Goal: Task Accomplishment & Management: Complete application form

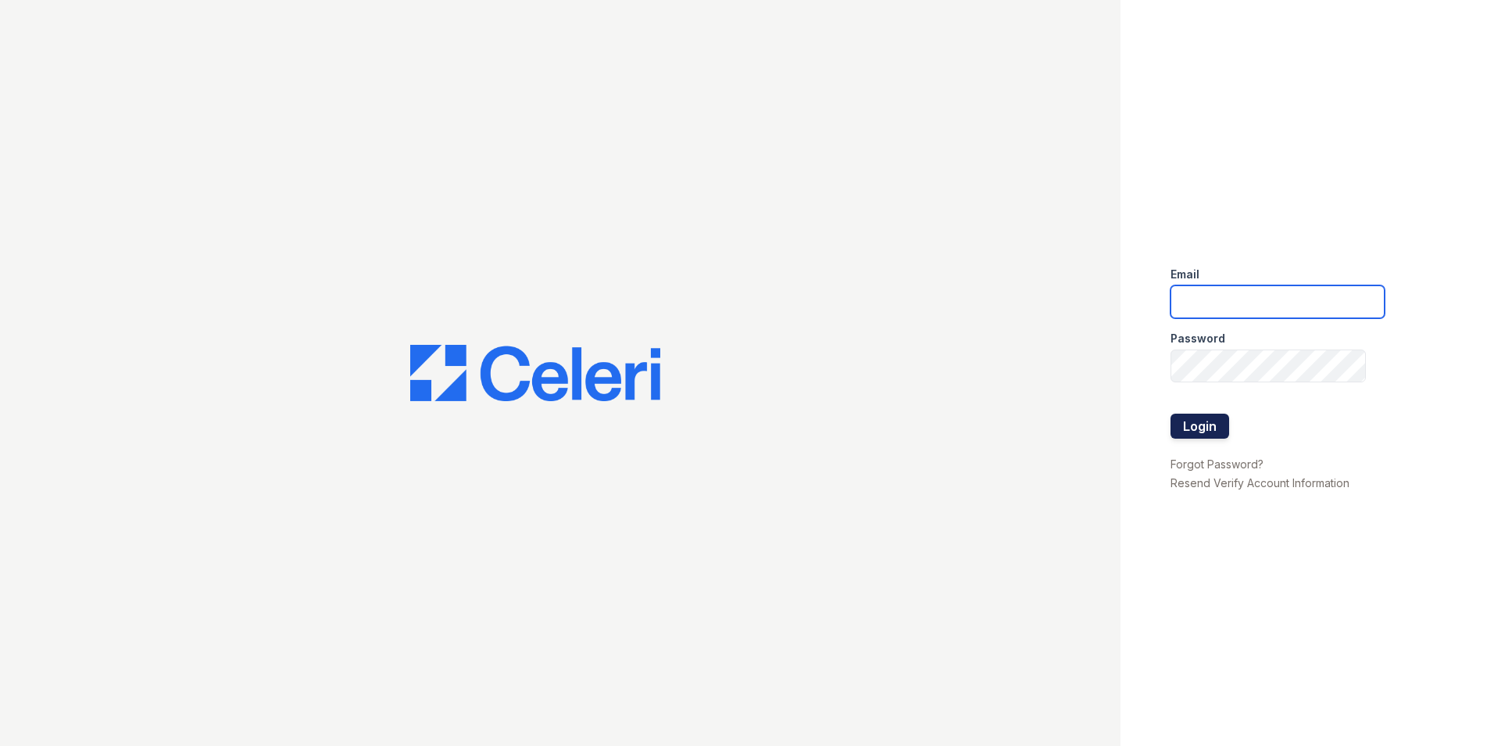
type input "Twalker@rushmoremgmt.com"
click at [1183, 427] on button "Login" at bounding box center [1200, 425] width 59 height 25
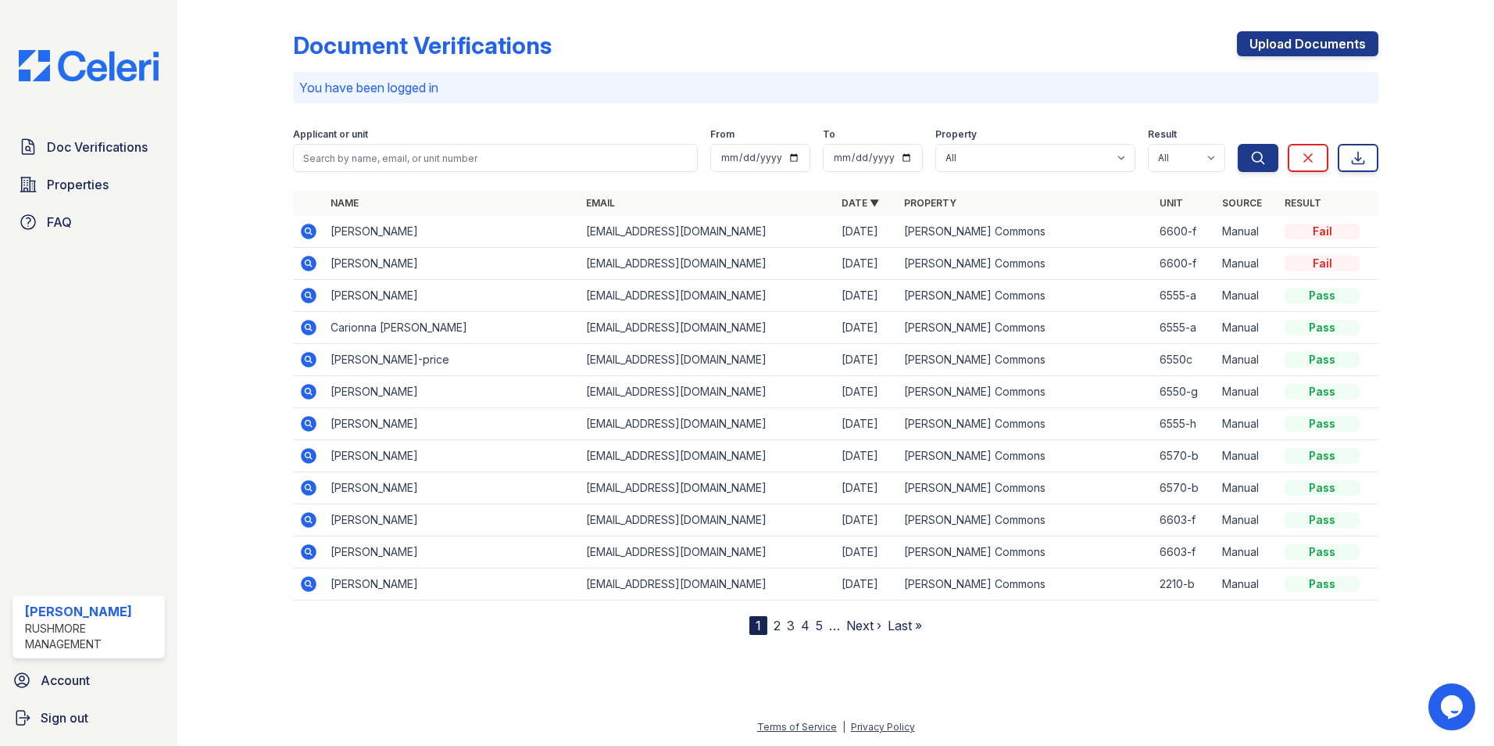
click at [775, 625] on link "2" at bounding box center [777, 625] width 7 height 16
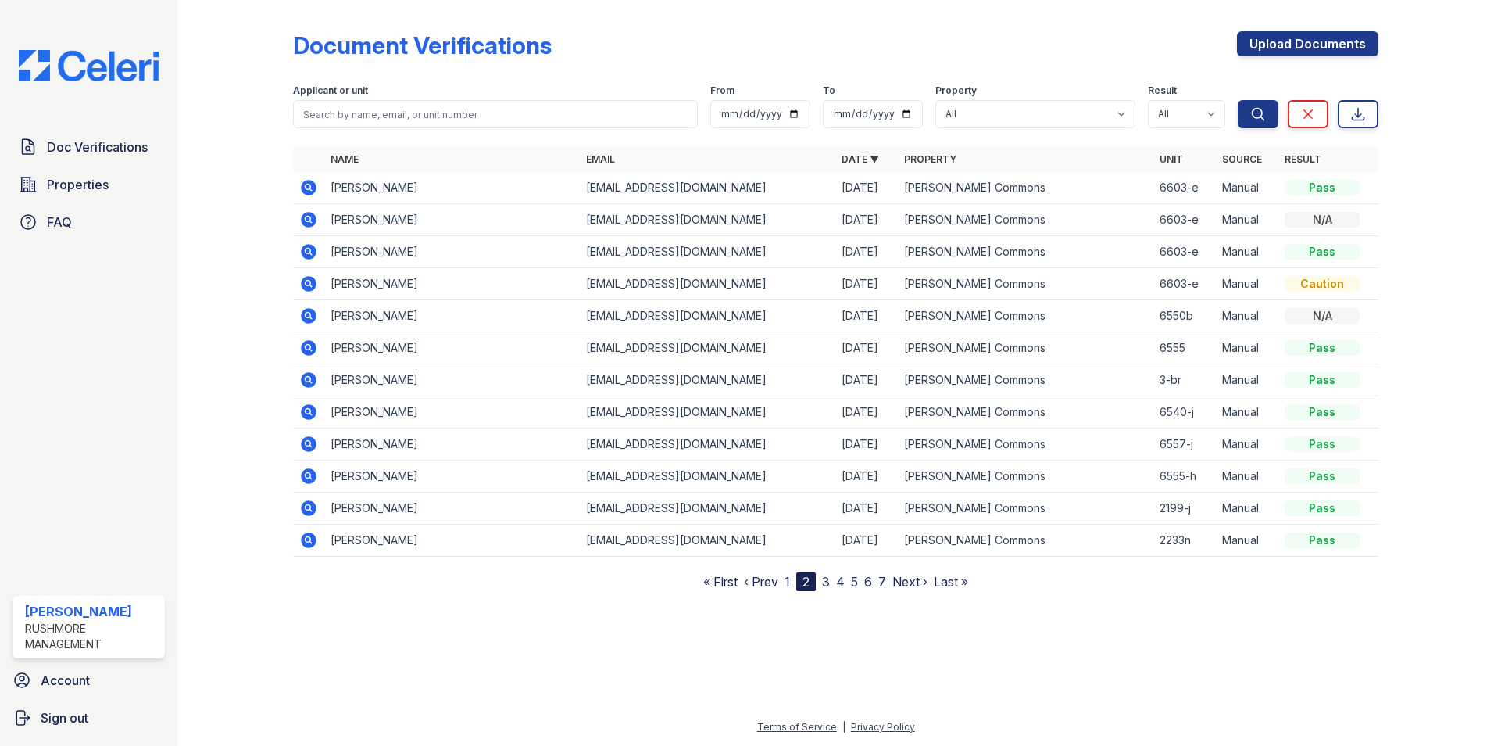
click at [828, 578] on link "3" at bounding box center [826, 582] width 8 height 16
click at [786, 578] on link "1" at bounding box center [787, 582] width 5 height 16
click at [1286, 53] on link "Upload Documents" at bounding box center [1307, 43] width 141 height 25
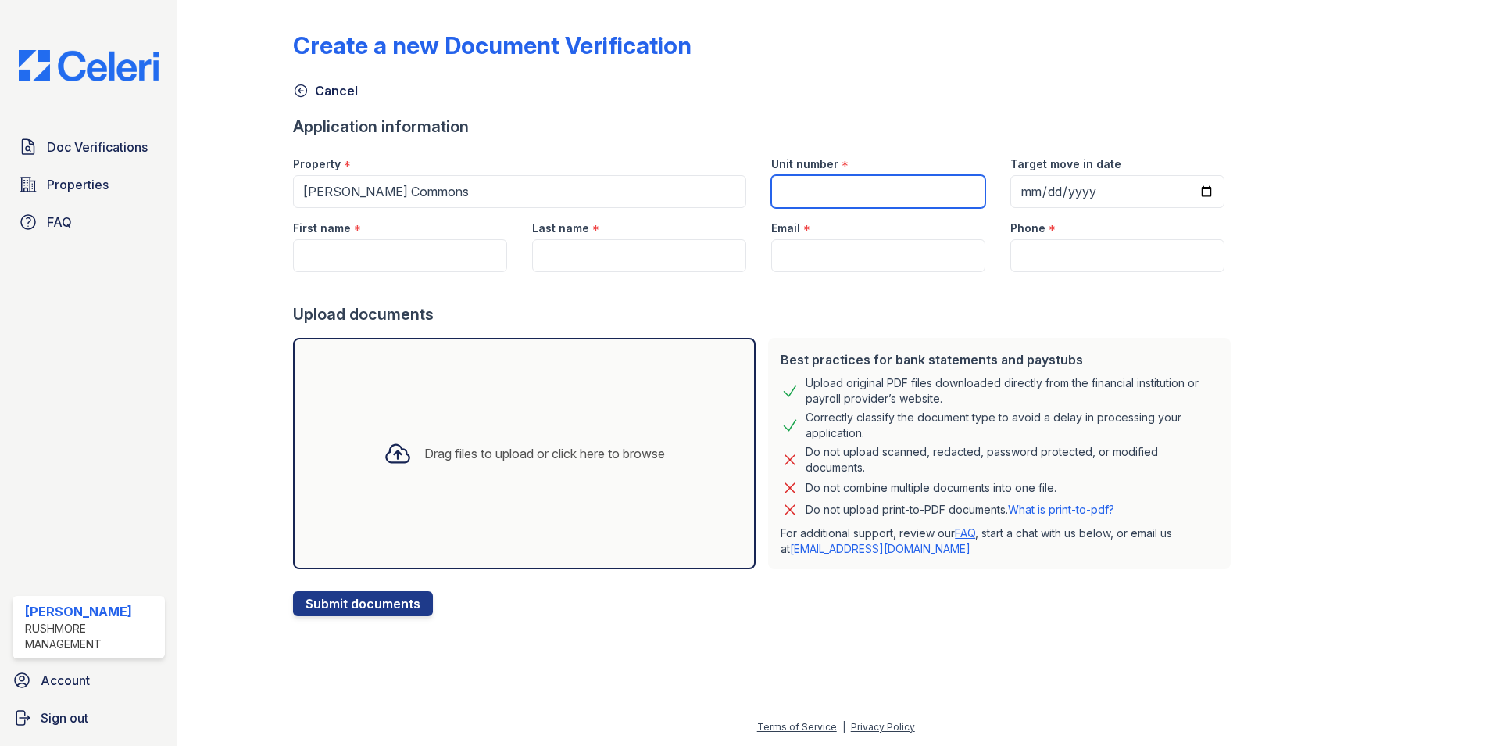
drag, startPoint x: 775, startPoint y: 184, endPoint x: 784, endPoint y: 178, distance: 10.2
click at [779, 181] on input "Unit number" at bounding box center [878, 191] width 214 height 33
type input "6600-f"
type input "2025-10-03"
type input "[EMAIL_ADDRESS][DOMAIN_NAME]"
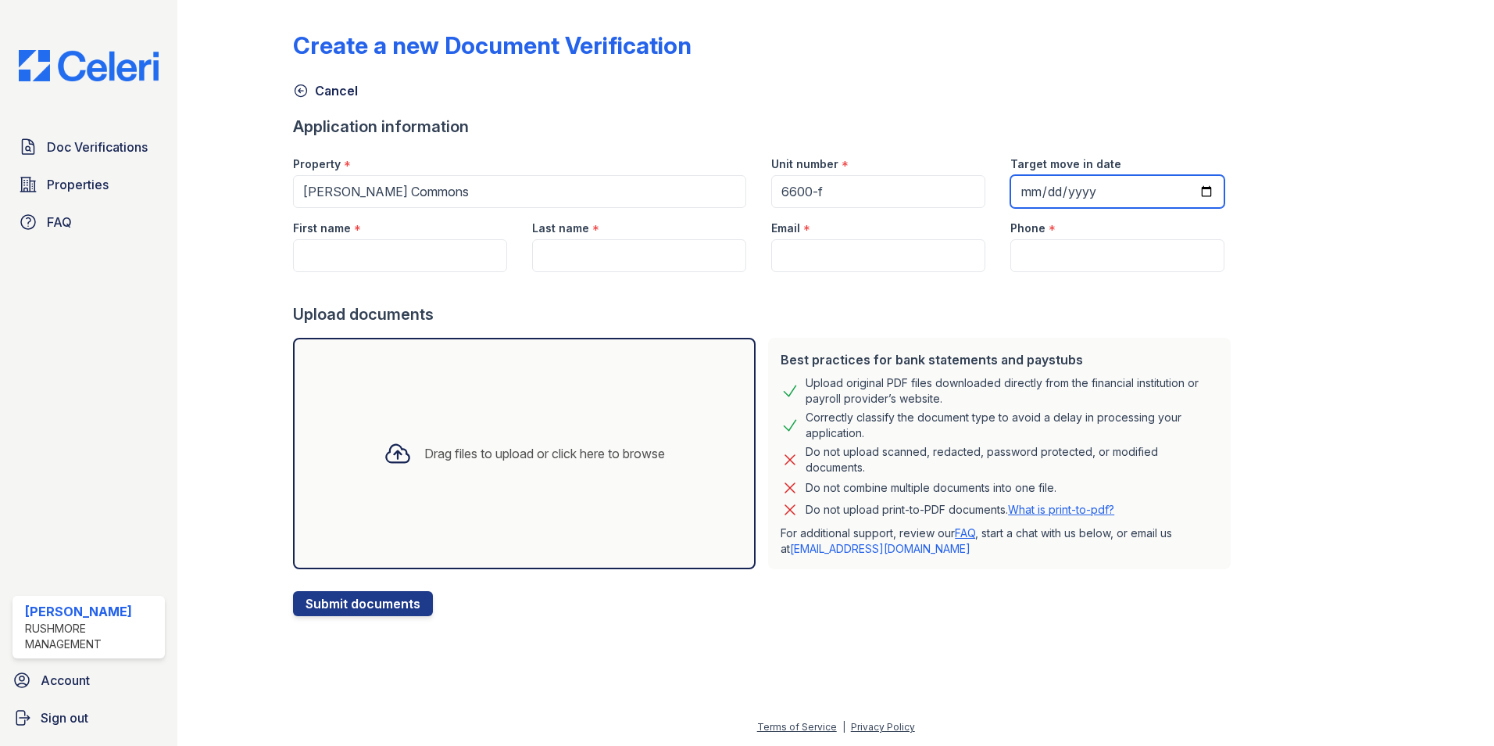
type input "(614) 720-6198"
click at [1253, 291] on div "Create a new Document Verification Cancel Application information Property * Ch…" at bounding box center [836, 311] width 1086 height 610
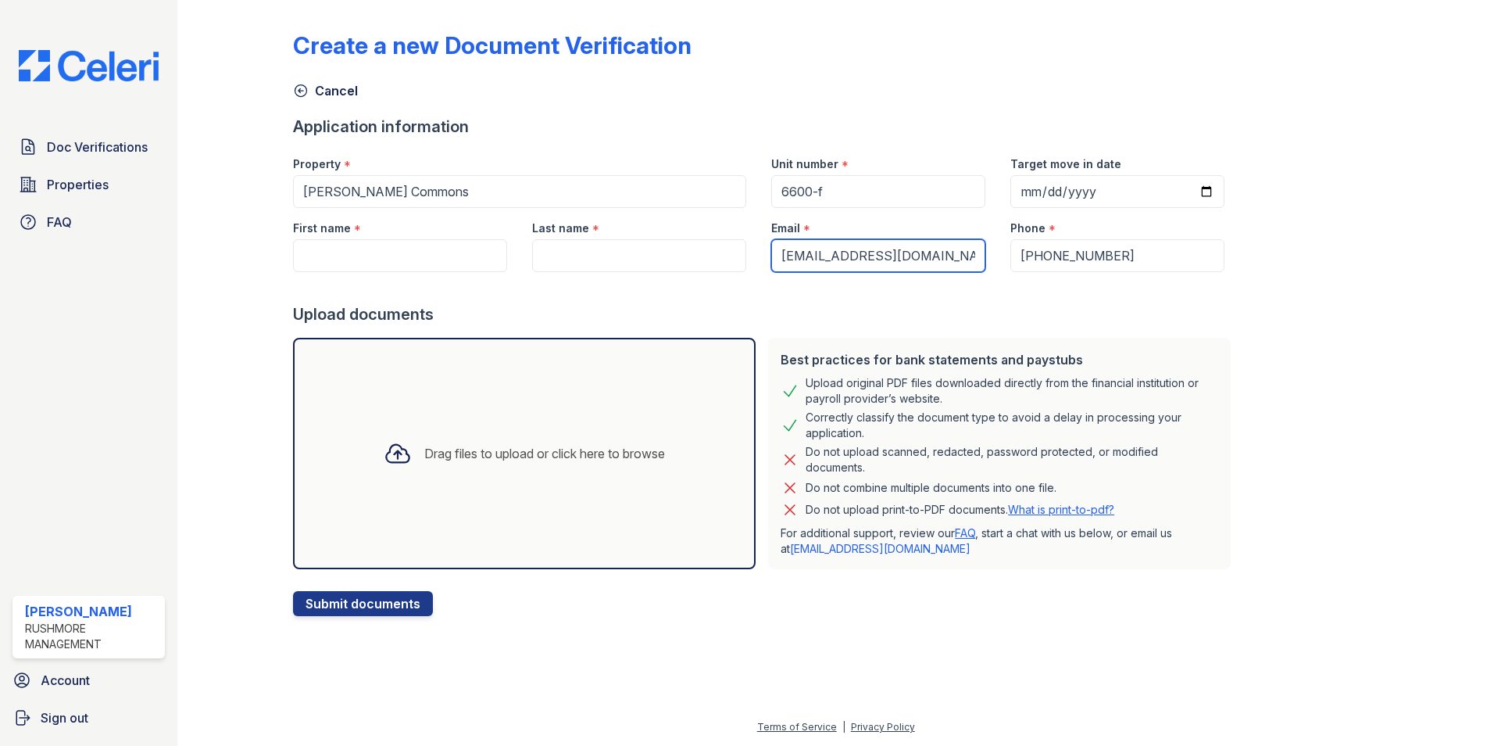
drag, startPoint x: 892, startPoint y: 259, endPoint x: 649, endPoint y: 252, distance: 242.4
click at [649, 252] on div "First name * Last name * Email * deejayy091@icloud.com Phone * (614) 720-6198" at bounding box center [759, 240] width 957 height 64
paste input "Bjones61452@yahoo.com"
type input "Bjones61452@yahoo.com"
drag, startPoint x: 607, startPoint y: 248, endPoint x: 603, endPoint y: 237, distance: 11.9
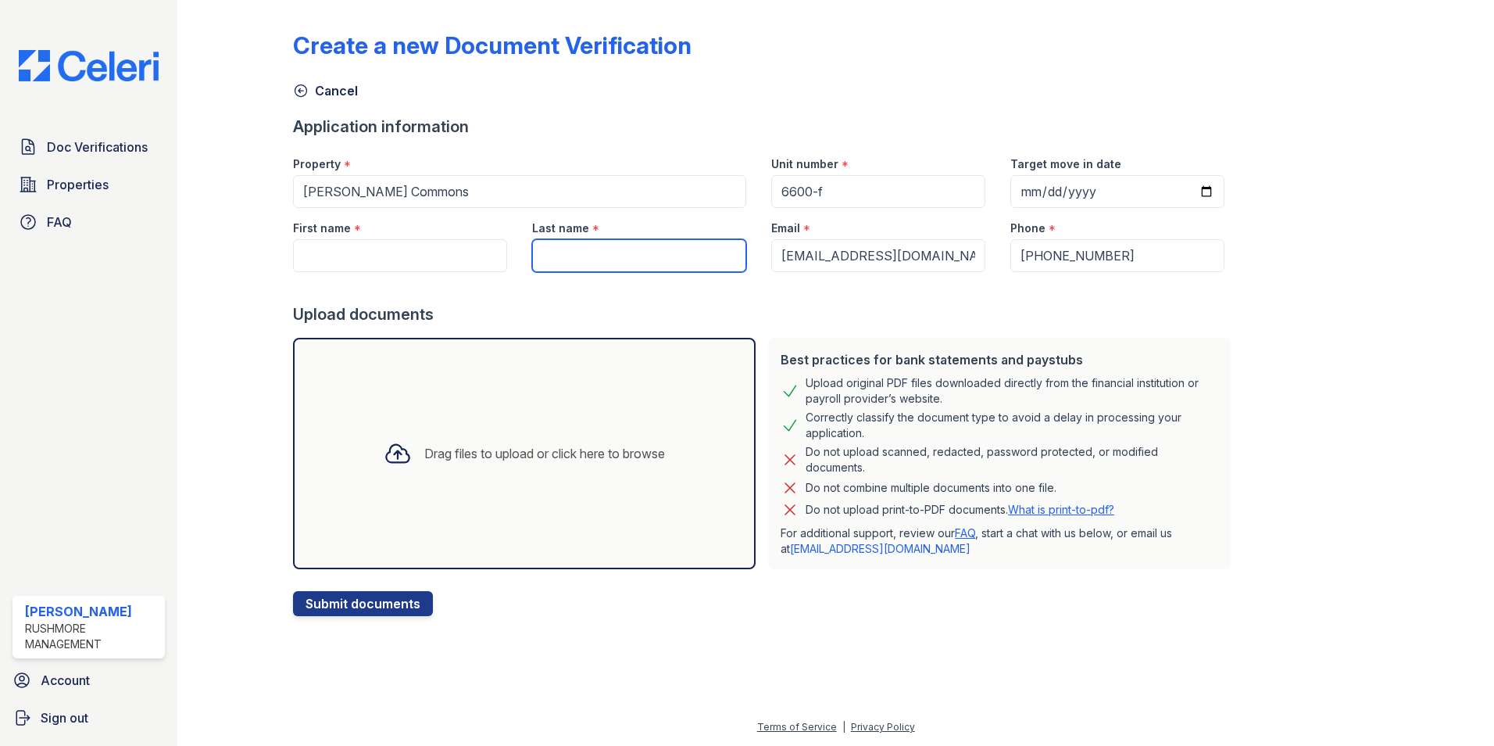
click at [603, 248] on input "Last name" at bounding box center [639, 255] width 214 height 33
type input "T"
type input "Jones"
click at [293, 591] on button "Submit documents" at bounding box center [363, 603] width 140 height 25
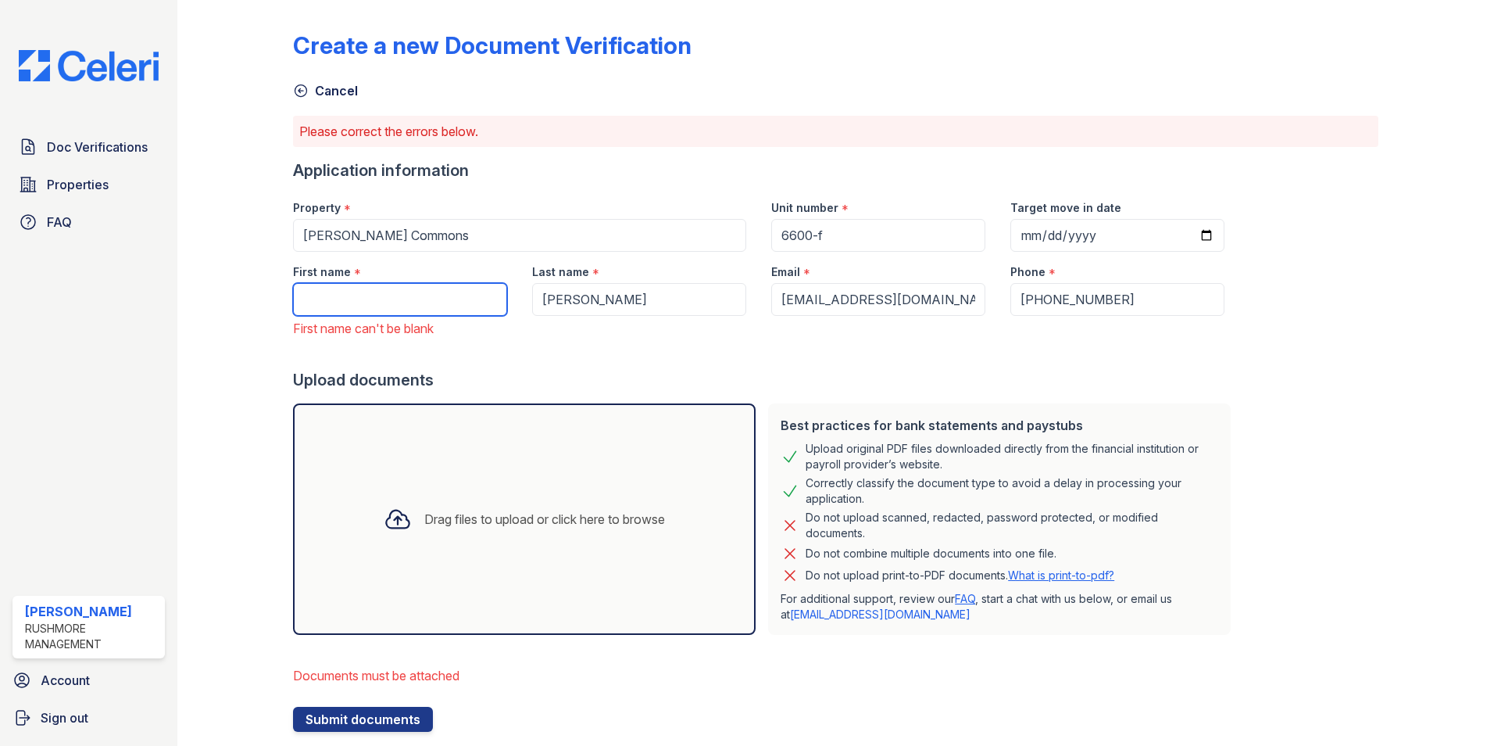
drag, startPoint x: 398, startPoint y: 292, endPoint x: 377, endPoint y: 278, distance: 24.9
click at [396, 291] on input "First name" at bounding box center [400, 299] width 214 height 33
type input "Thurman"
drag, startPoint x: 237, startPoint y: 185, endPoint x: 239, endPoint y: 166, distance: 19.7
click at [236, 182] on div at bounding box center [247, 368] width 91 height 725
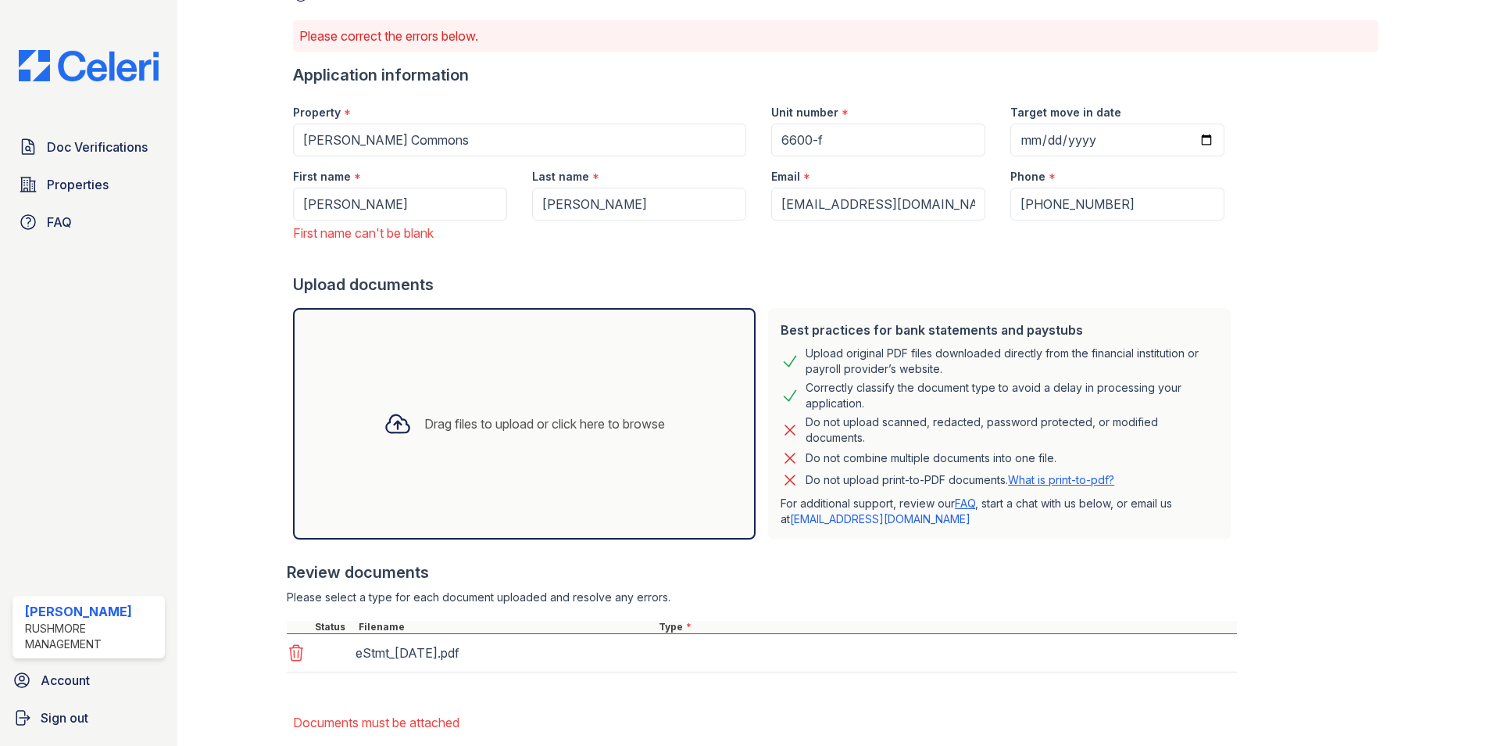
scroll to position [181, 0]
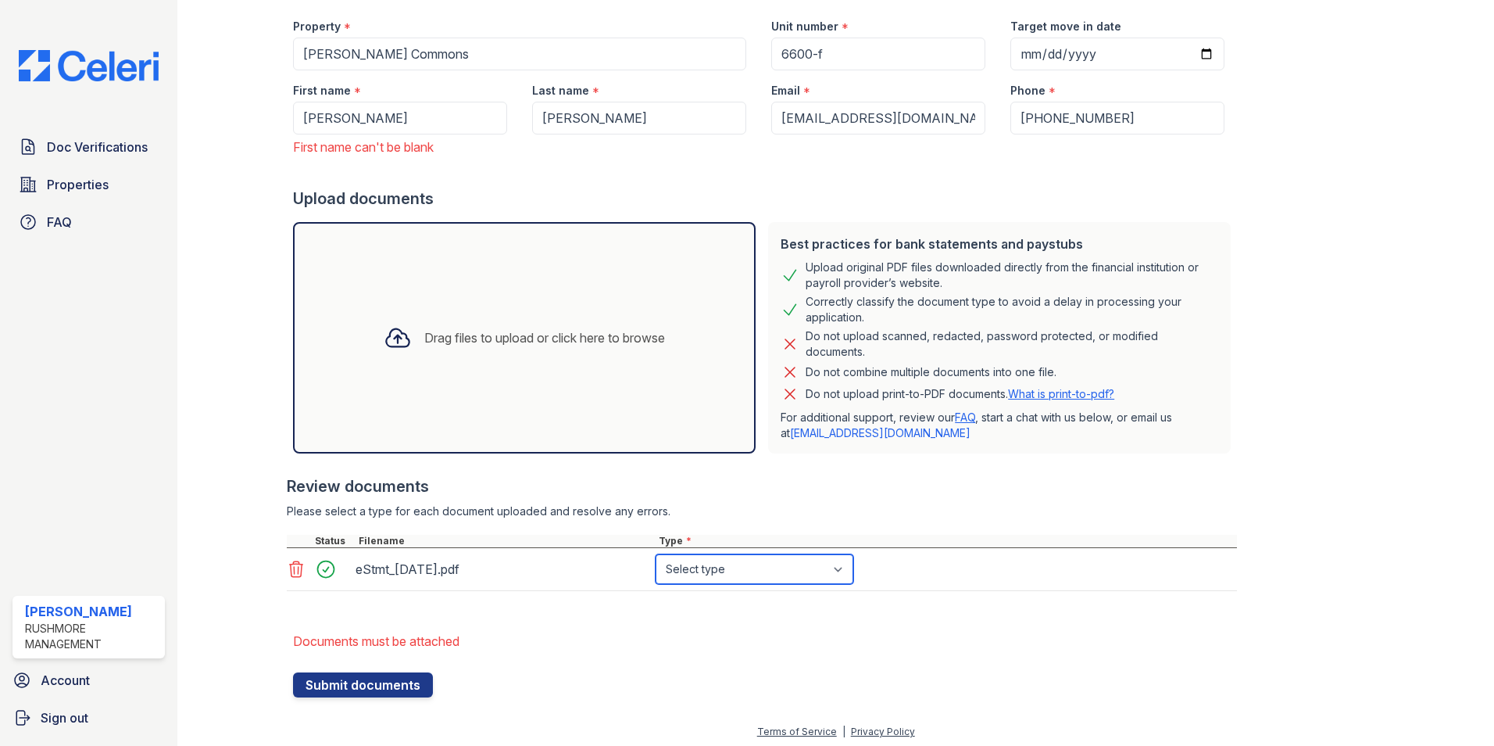
click at [703, 564] on select "Select type Paystub Bank Statement Offer Letter Tax Documents Benefit Award Let…" at bounding box center [755, 569] width 198 height 30
select select "bank_statement"
click at [656, 554] on select "Select type Paystub Bank Statement Offer Letter Tax Documents Benefit Award Let…" at bounding box center [755, 569] width 198 height 30
click at [353, 688] on button "Submit documents" at bounding box center [363, 684] width 140 height 25
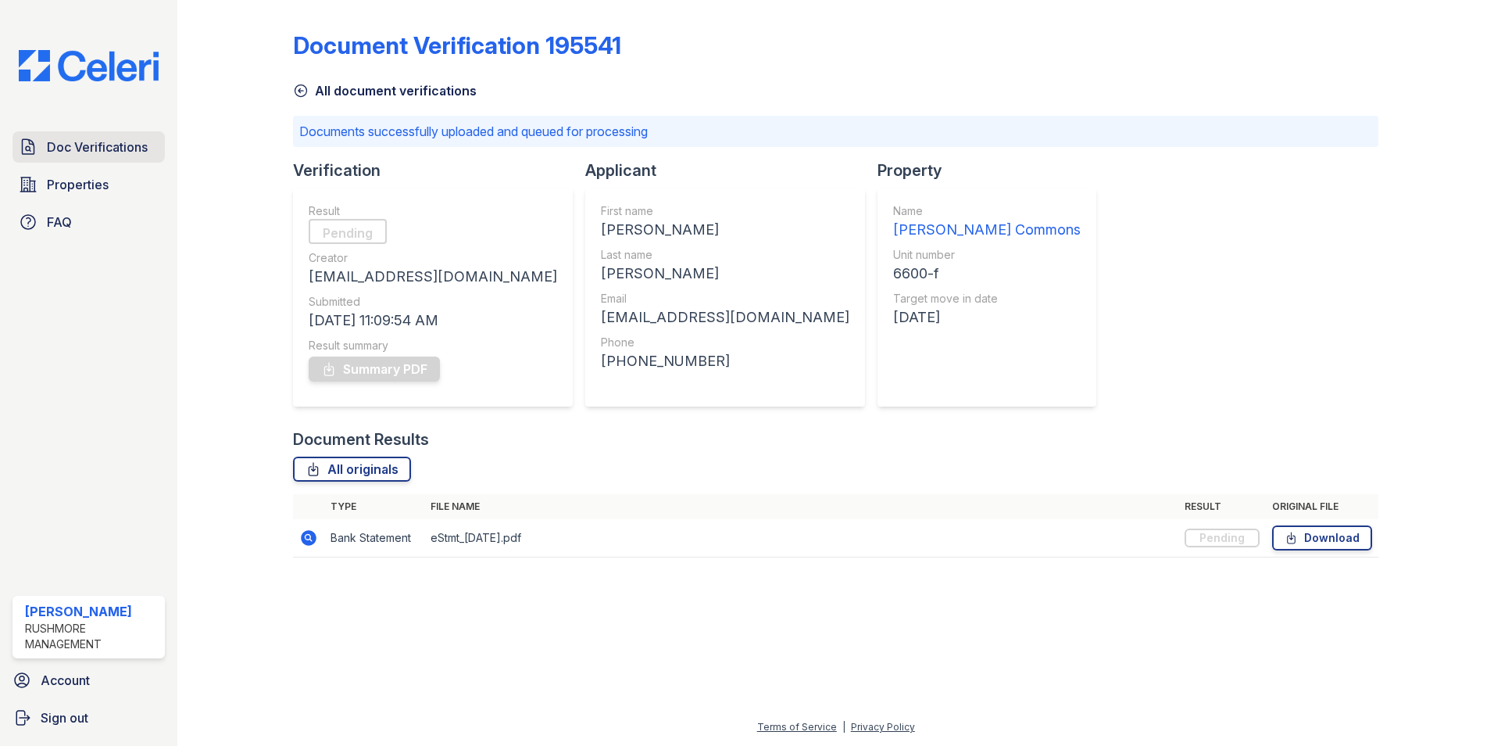
click at [57, 147] on span "Doc Verifications" at bounding box center [97, 147] width 101 height 19
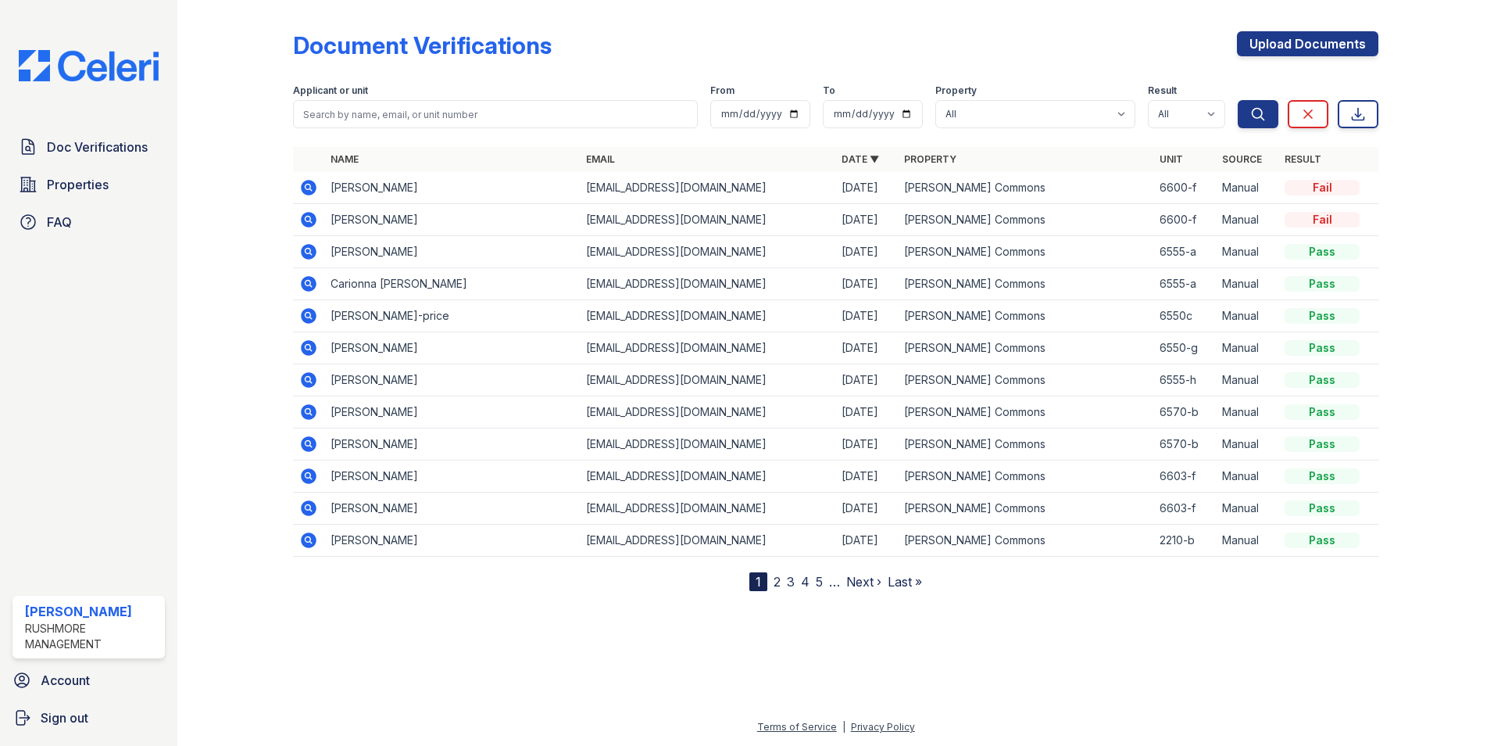
click at [59, 148] on span "Doc Verifications" at bounding box center [97, 147] width 101 height 19
click at [305, 217] on icon at bounding box center [309, 220] width 16 height 16
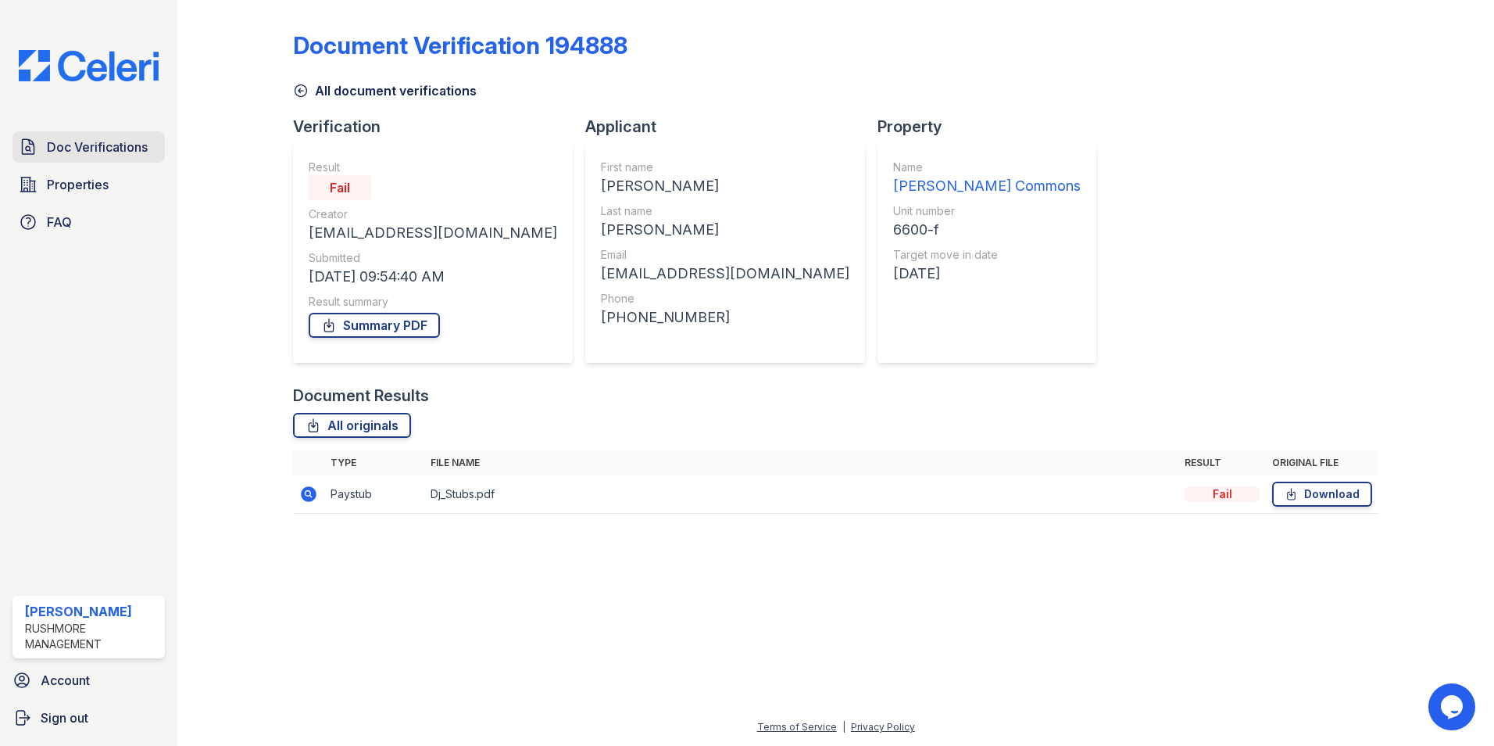
click at [71, 141] on span "Doc Verifications" at bounding box center [97, 147] width 101 height 19
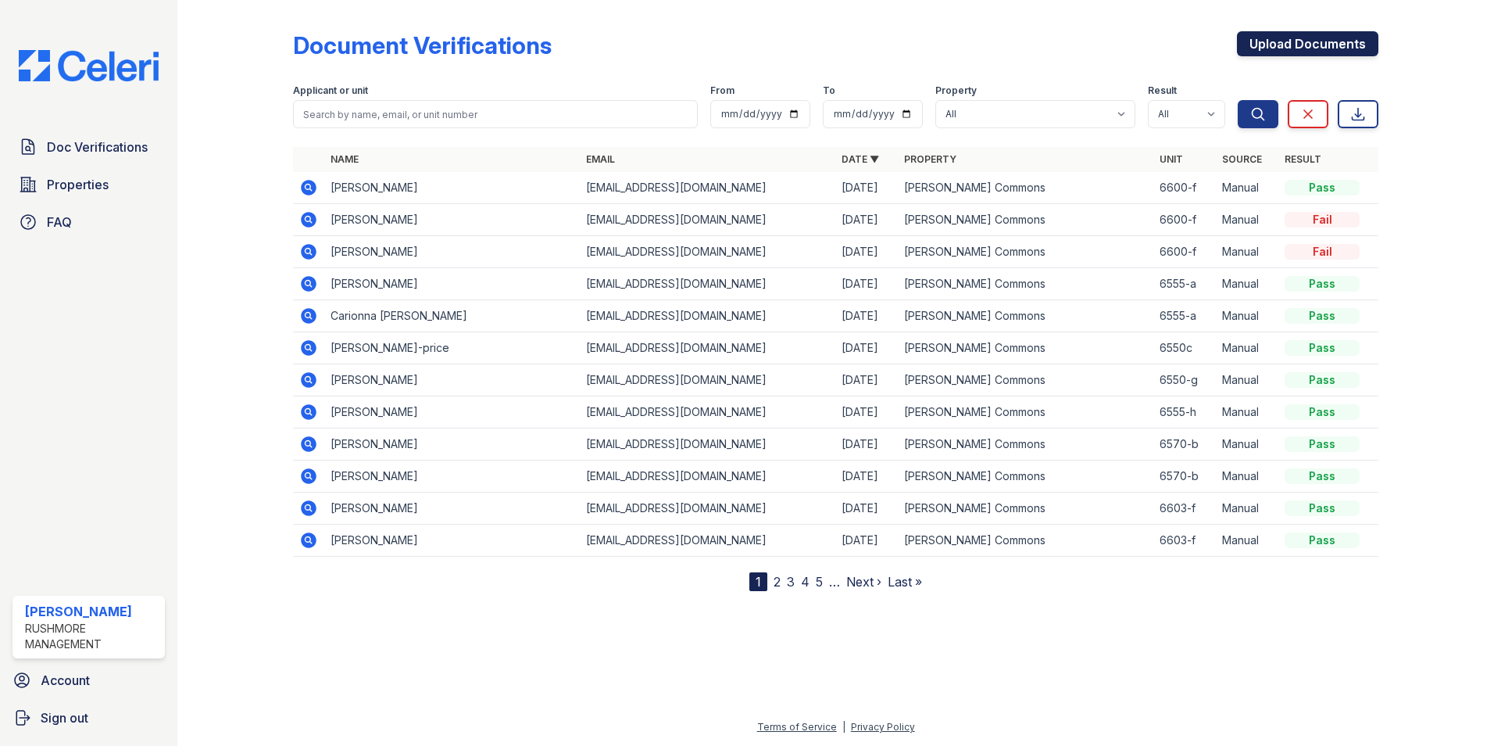
click at [1301, 44] on link "Upload Documents" at bounding box center [1307, 43] width 141 height 25
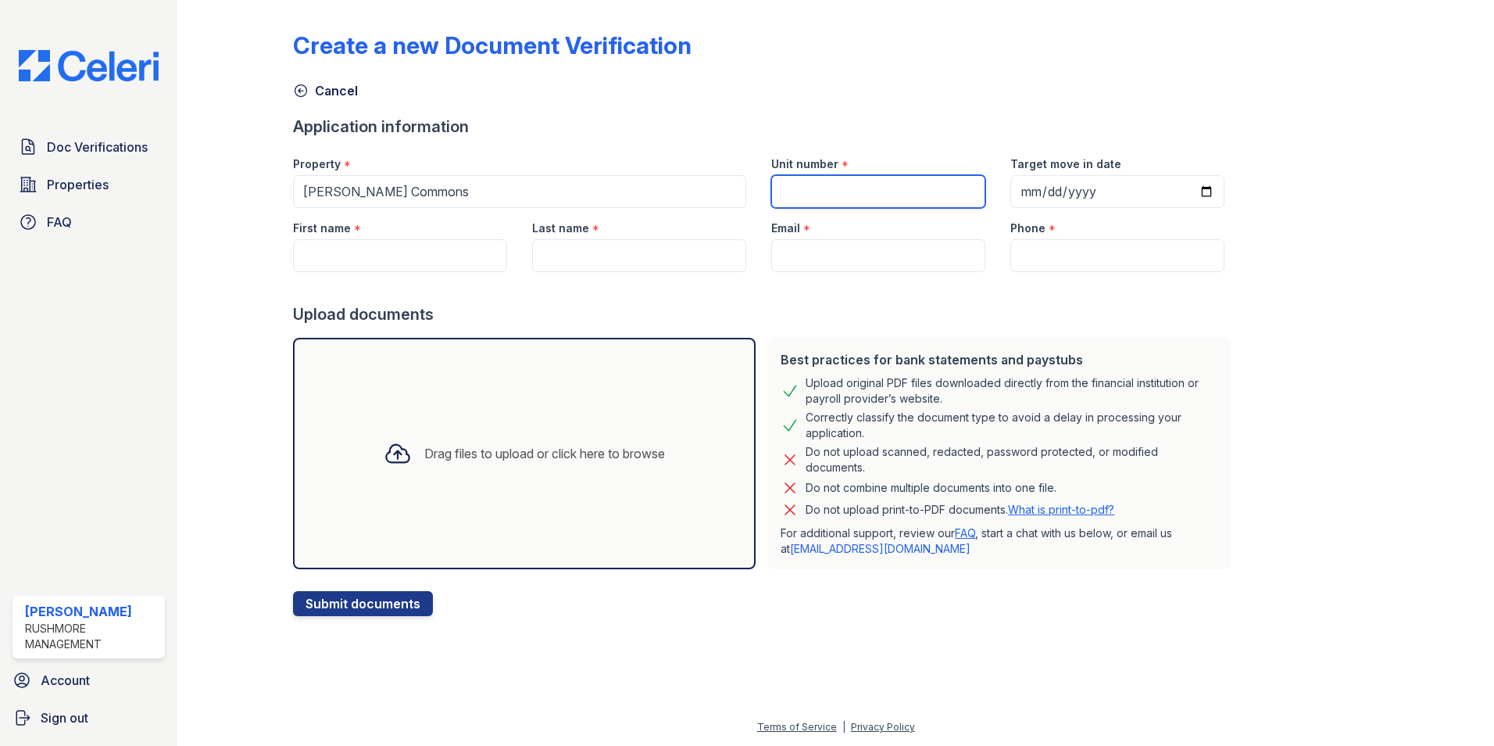
click at [817, 196] on input "Unit number" at bounding box center [878, 191] width 214 height 33
click at [451, 249] on input "First name" at bounding box center [400, 255] width 214 height 33
type input "Dennis"
type input "[PERSON_NAME]"
type input "[EMAIL_ADDRESS][DOMAIN_NAME]"
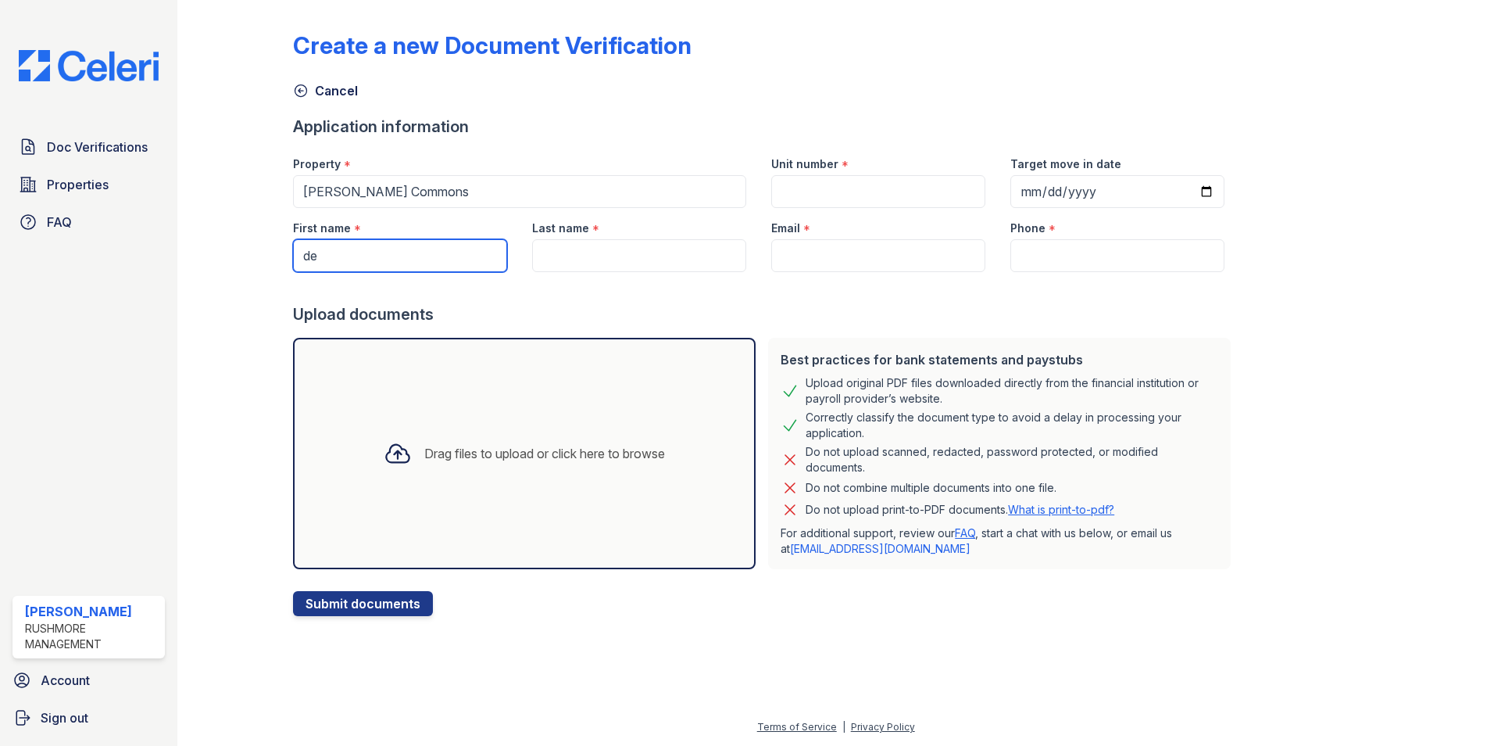
type input "6147206198"
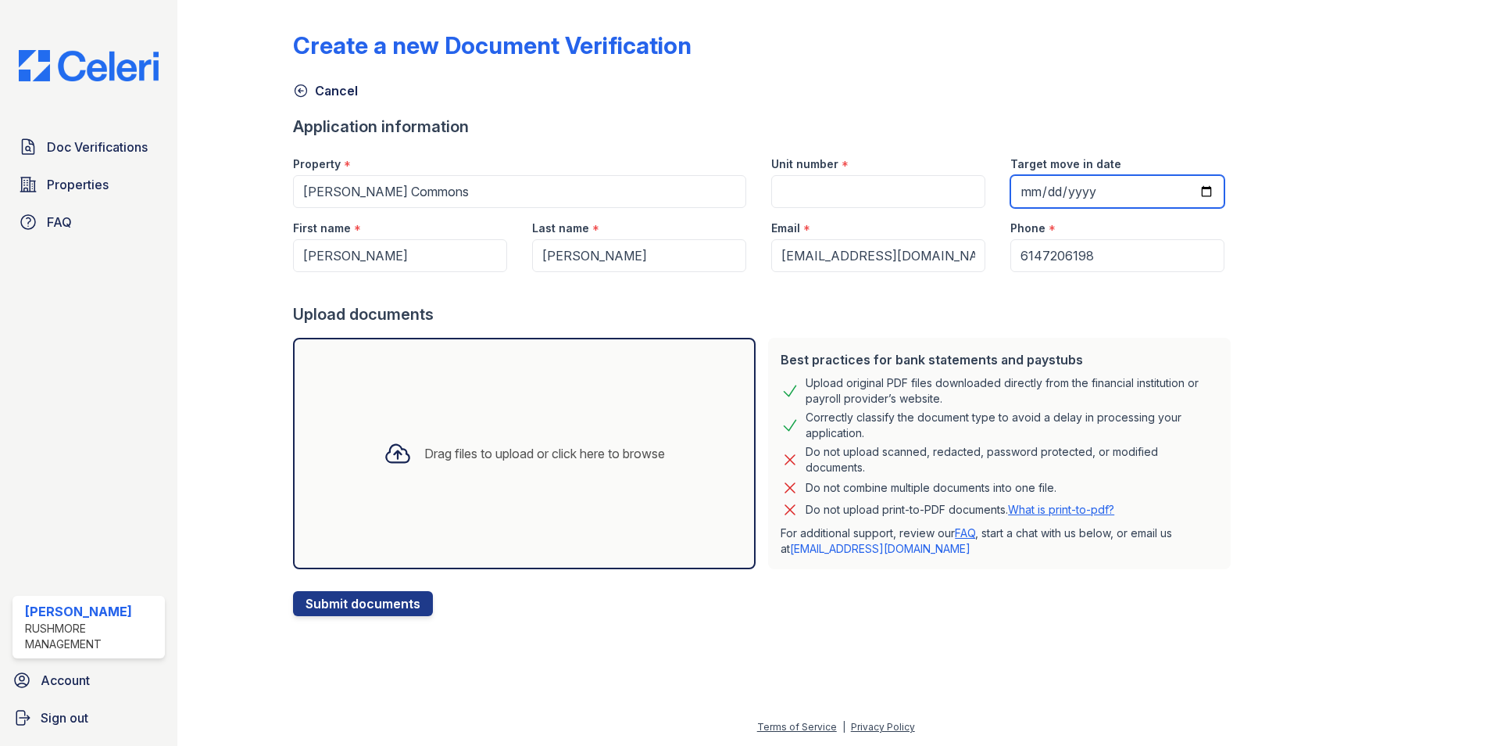
click at [1082, 189] on input "Target move in date" at bounding box center [1118, 191] width 214 height 33
click at [1011, 202] on input "Target move in date" at bounding box center [1118, 191] width 214 height 33
drag, startPoint x: 1005, startPoint y: 200, endPoint x: 1016, endPoint y: 194, distance: 12.6
click at [1011, 199] on input "Target move in date" at bounding box center [1118, 191] width 214 height 33
click at [1018, 193] on input "Target move in date" at bounding box center [1118, 191] width 214 height 33
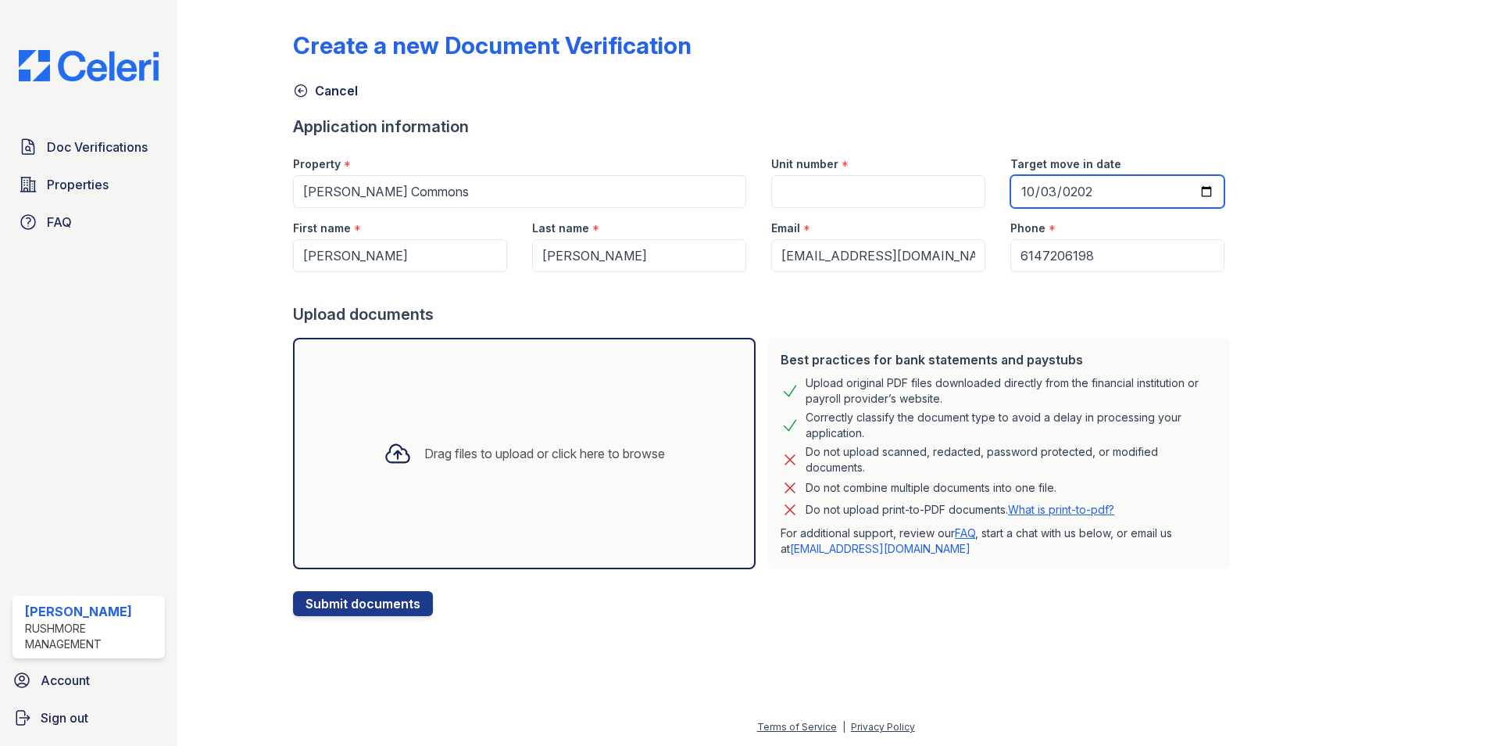
type input "2025-10-03"
click at [869, 183] on input "Unit number" at bounding box center [878, 191] width 214 height 33
type input "6600-f"
click at [473, 461] on div "Drag files to upload or click here to browse" at bounding box center [544, 453] width 241 height 19
click at [1454, 292] on div at bounding box center [1424, 311] width 91 height 610
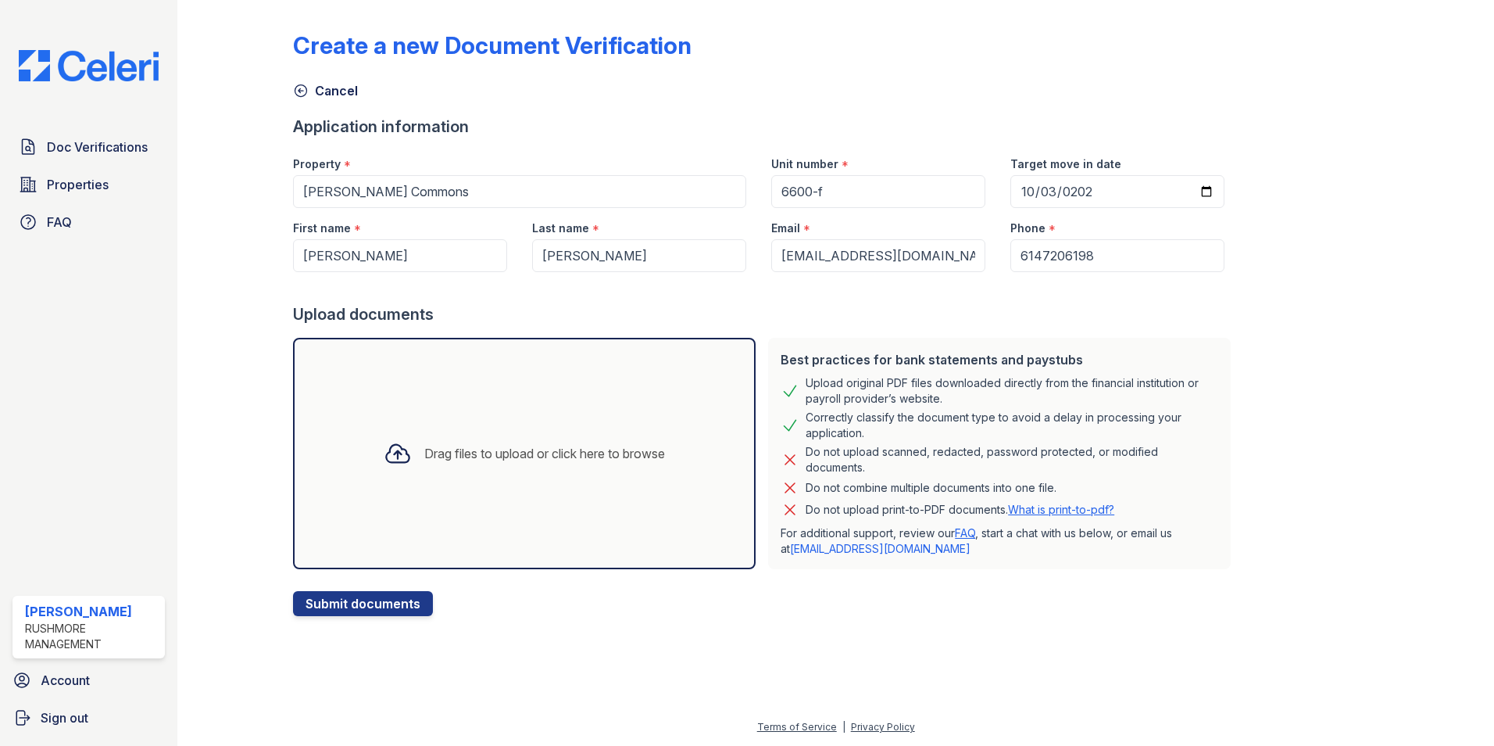
drag, startPoint x: 404, startPoint y: 497, endPoint x: 350, endPoint y: 510, distance: 55.4
drag, startPoint x: 350, startPoint y: 510, endPoint x: 367, endPoint y: 581, distance: 73.8
click at [367, 581] on div at bounding box center [765, 583] width 944 height 16
click at [366, 594] on button "Submit documents" at bounding box center [363, 603] width 140 height 25
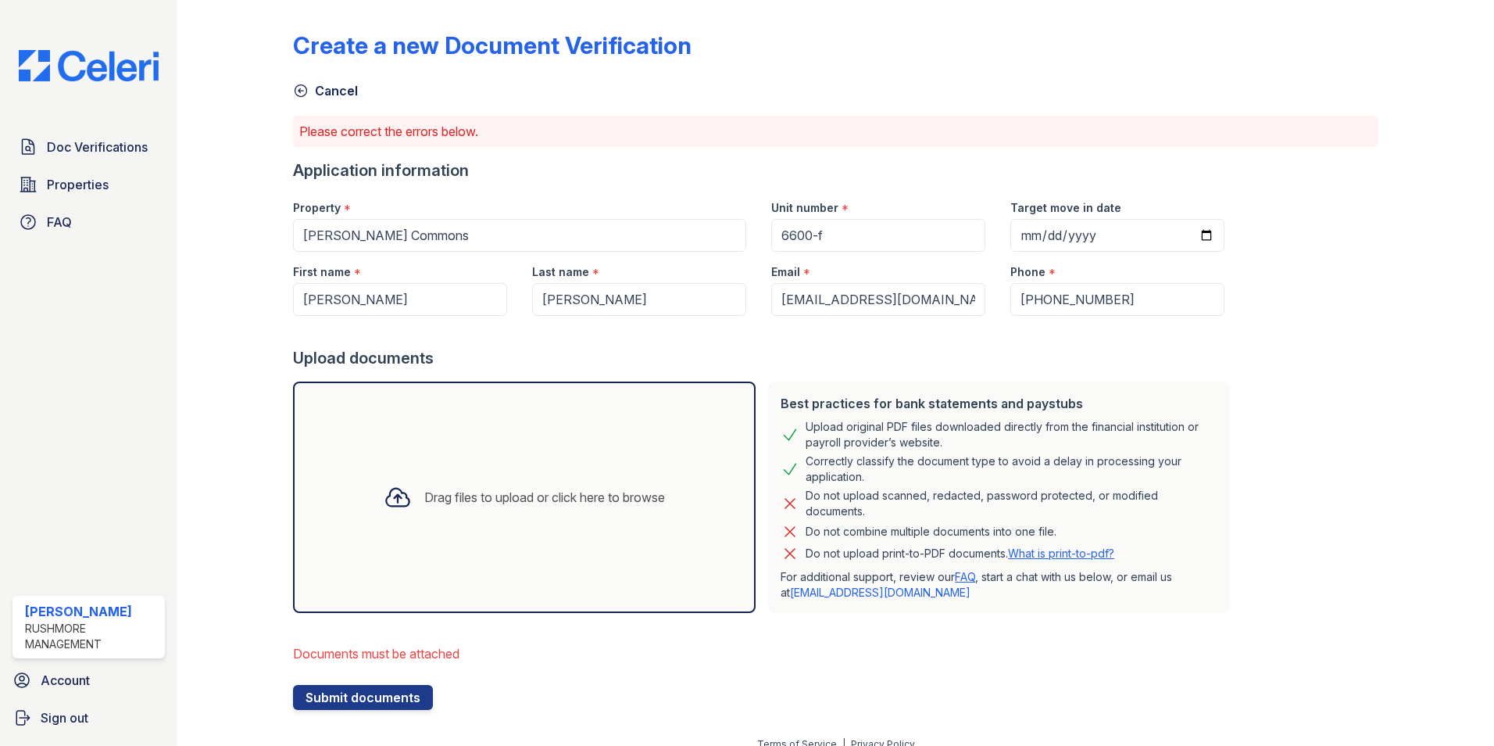
click at [385, 541] on div "Drag files to upload or click here to browse" at bounding box center [524, 496] width 463 height 231
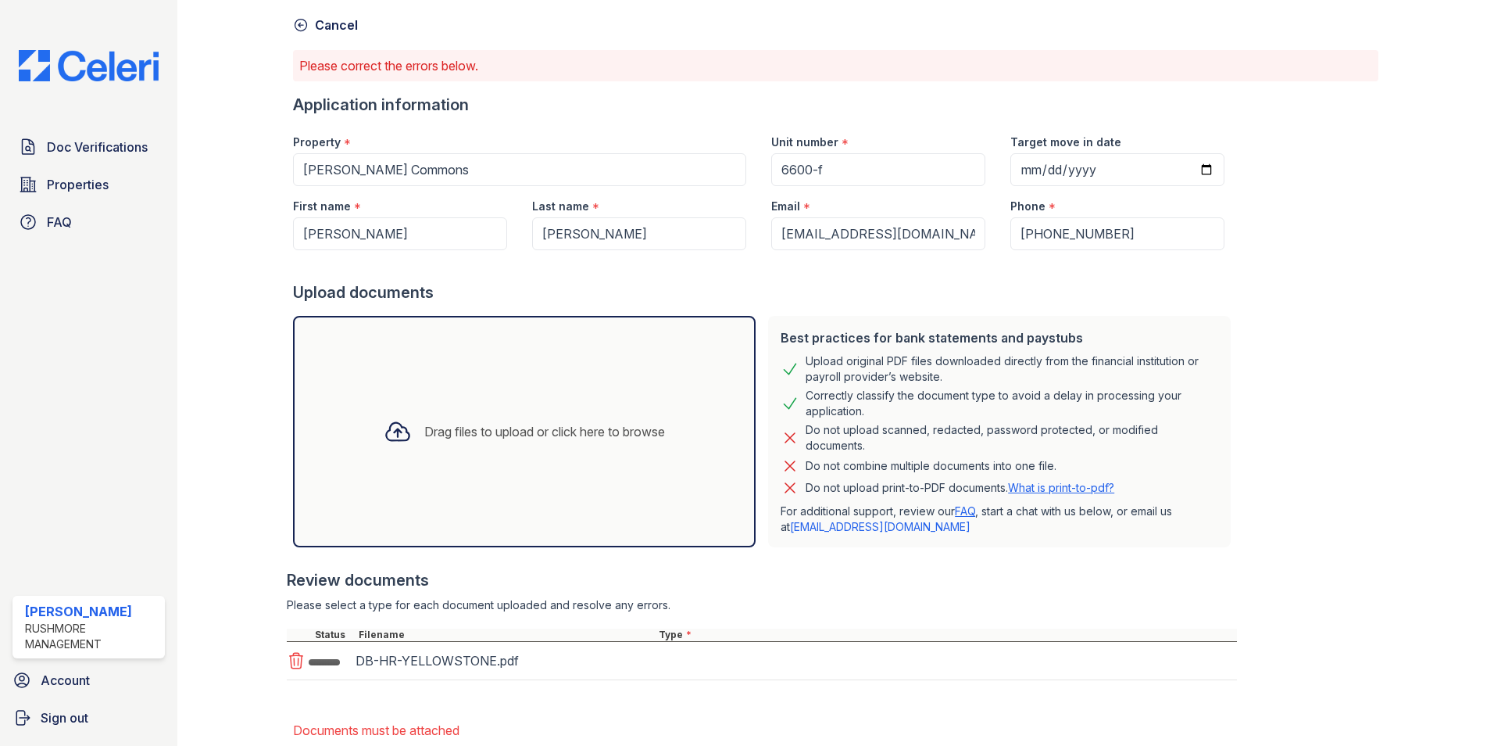
scroll to position [159, 0]
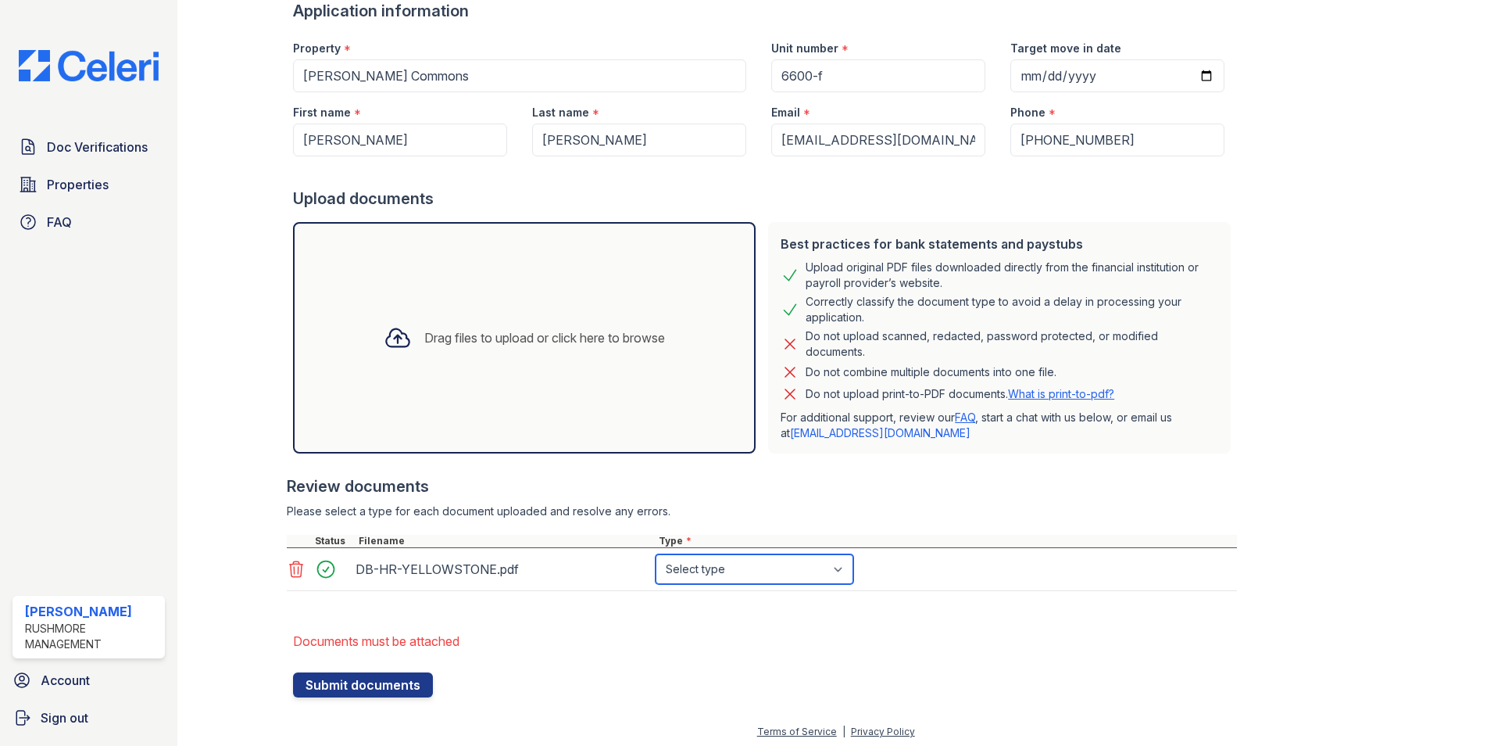
click at [794, 564] on select "Select type Paystub Bank Statement Offer Letter Tax Documents Benefit Award Let…" at bounding box center [755, 569] width 198 height 30
select select "paystub"
click at [656, 554] on select "Select type Paystub Bank Statement Offer Letter Tax Documents Benefit Award Let…" at bounding box center [755, 569] width 198 height 30
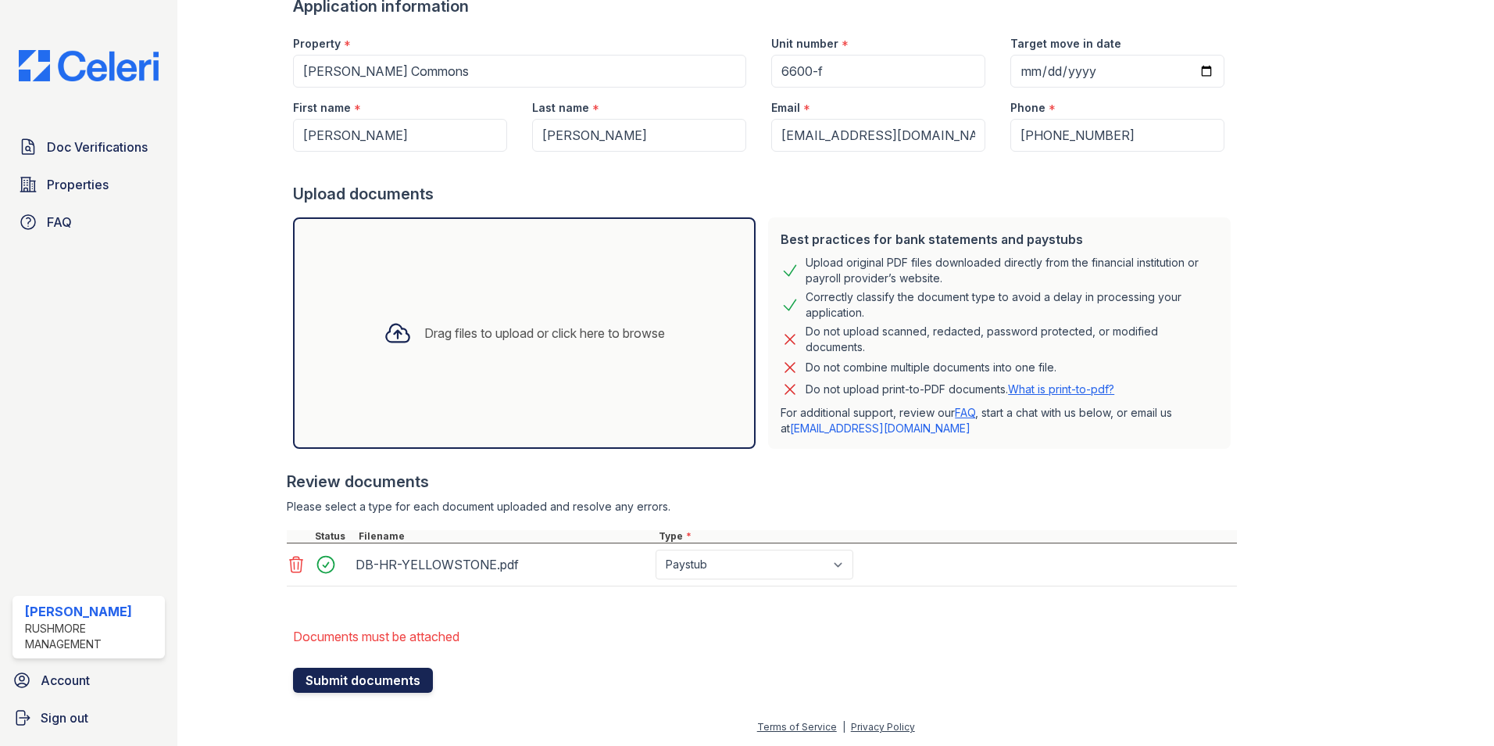
click at [392, 676] on button "Submit documents" at bounding box center [363, 679] width 140 height 25
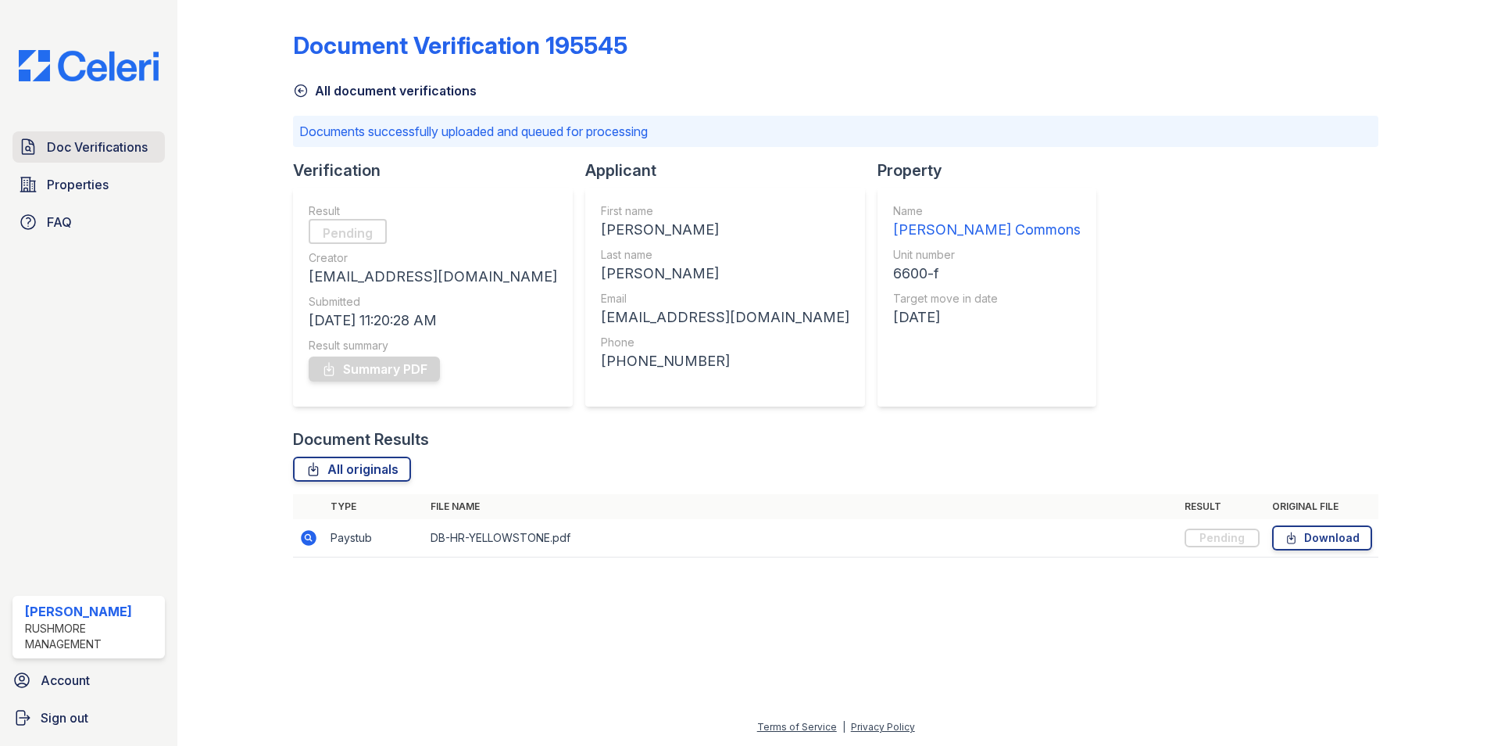
click at [86, 148] on span "Doc Verifications" at bounding box center [97, 147] width 101 height 19
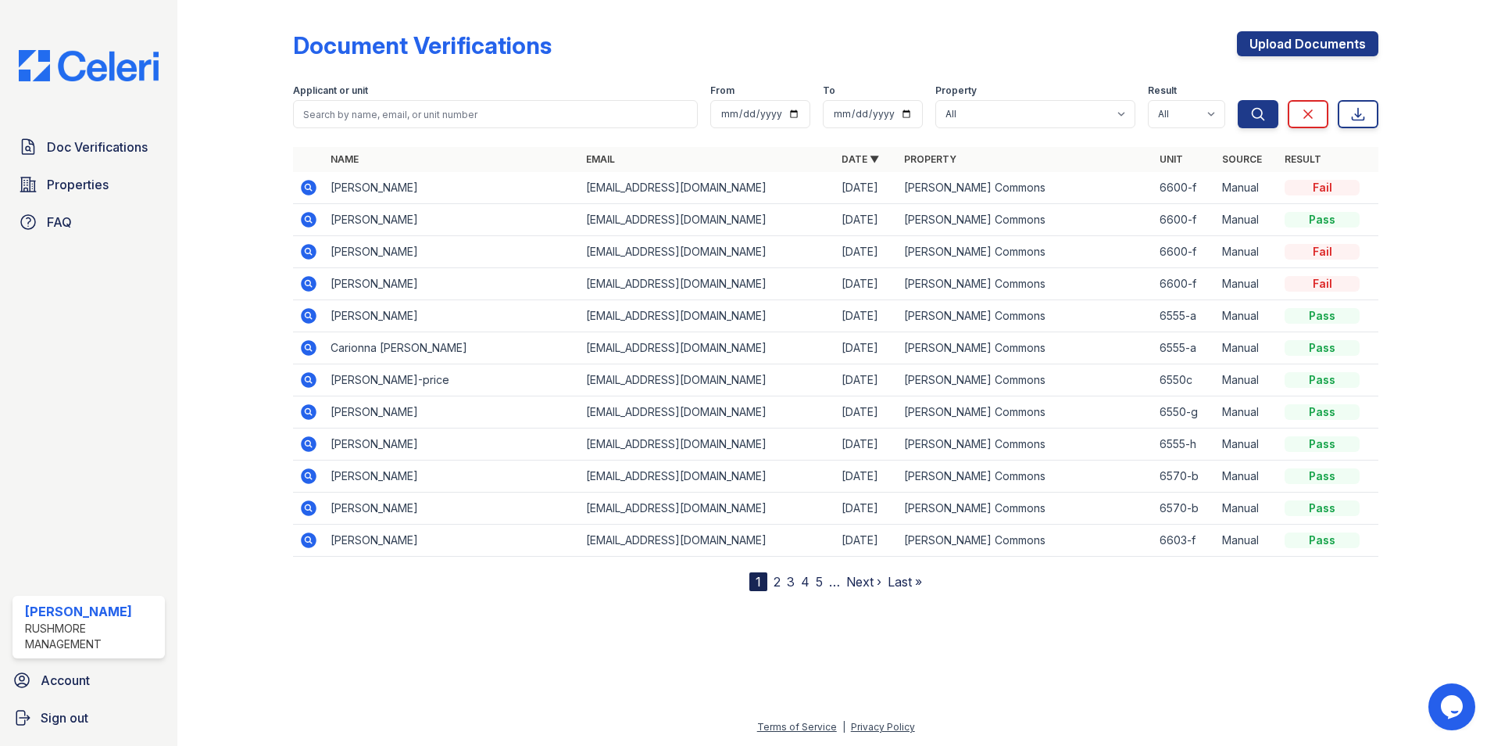
click at [308, 180] on icon at bounding box center [308, 187] width 19 height 19
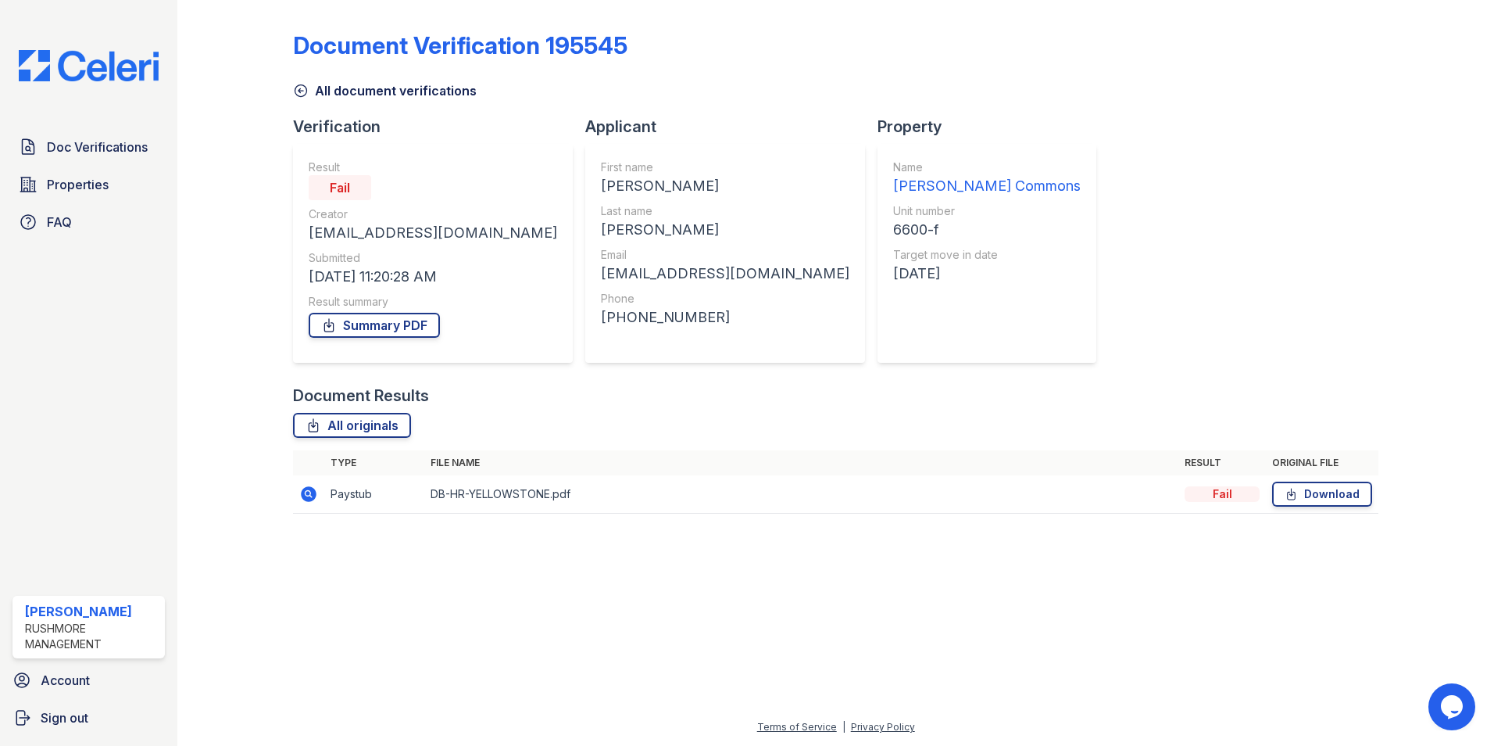
click at [1246, 496] on div "Fail" at bounding box center [1222, 494] width 75 height 16
click at [307, 493] on icon at bounding box center [308, 493] width 4 height 4
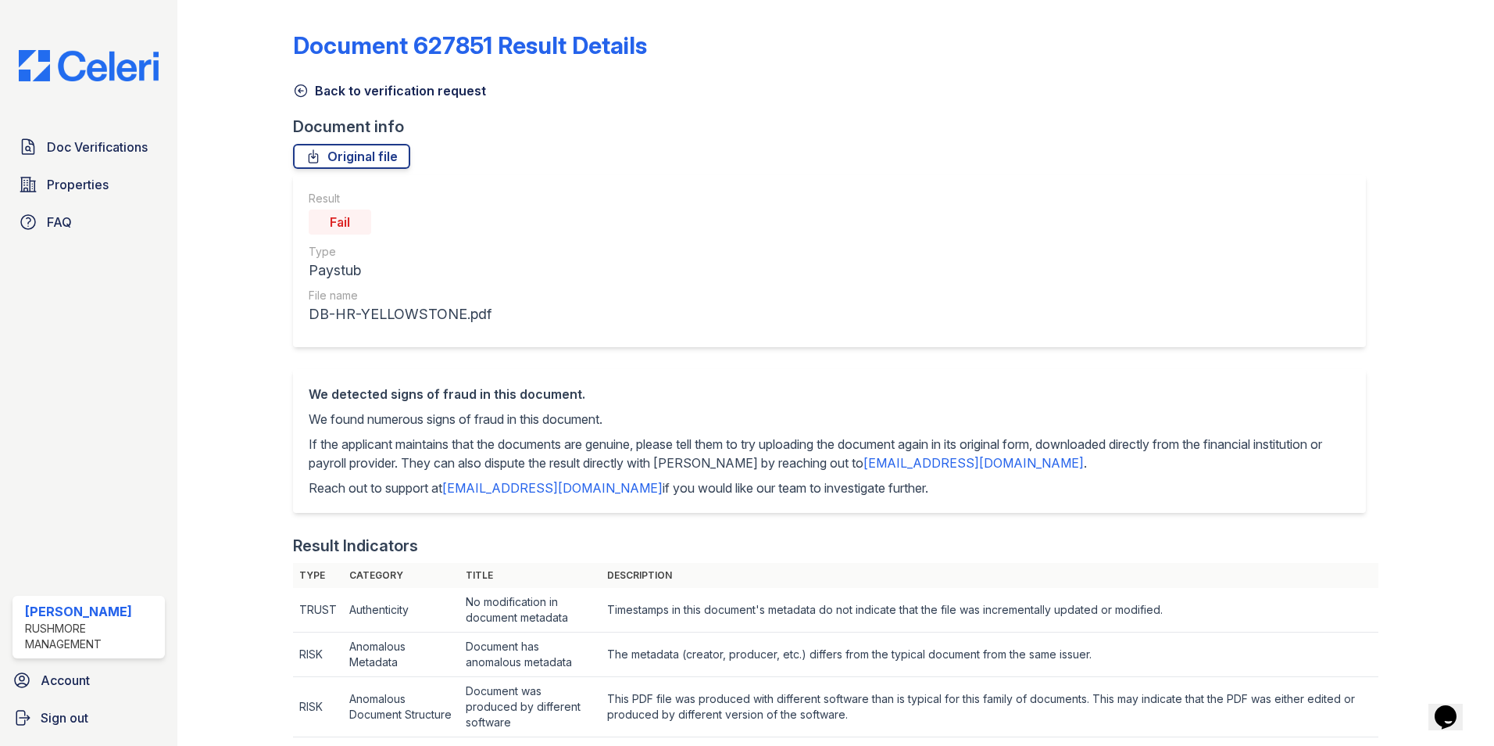
click at [304, 87] on icon at bounding box center [301, 91] width 12 height 12
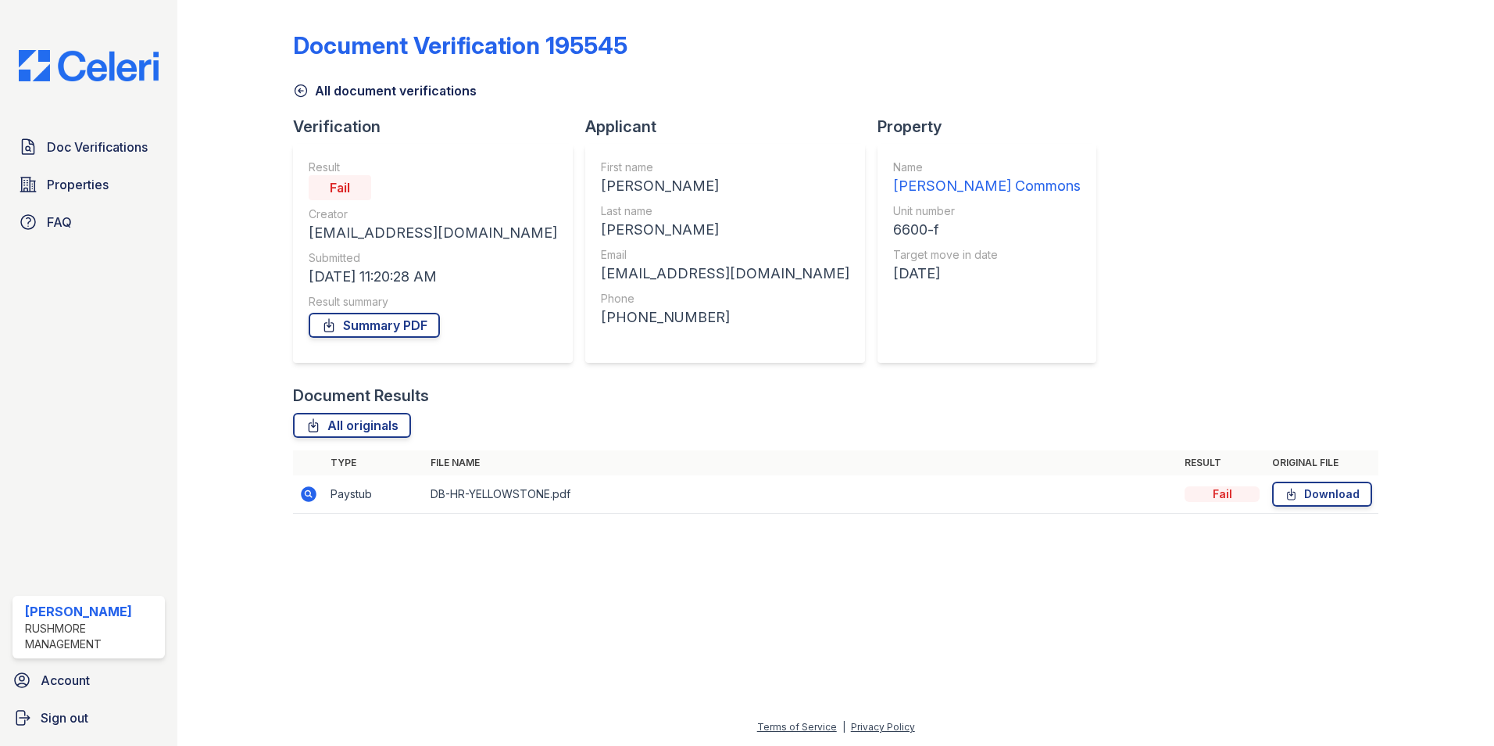
click at [305, 496] on icon at bounding box center [309, 494] width 16 height 16
